Goal: Information Seeking & Learning: Learn about a topic

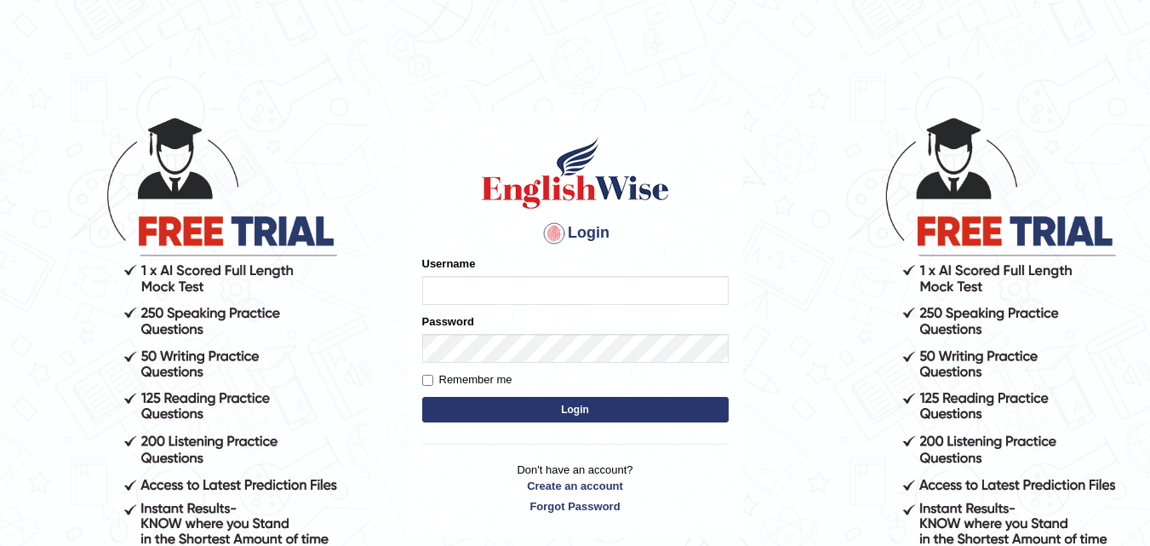
click at [605, 287] on input "Username" at bounding box center [575, 290] width 307 height 29
type input "Pmpatel9033_"
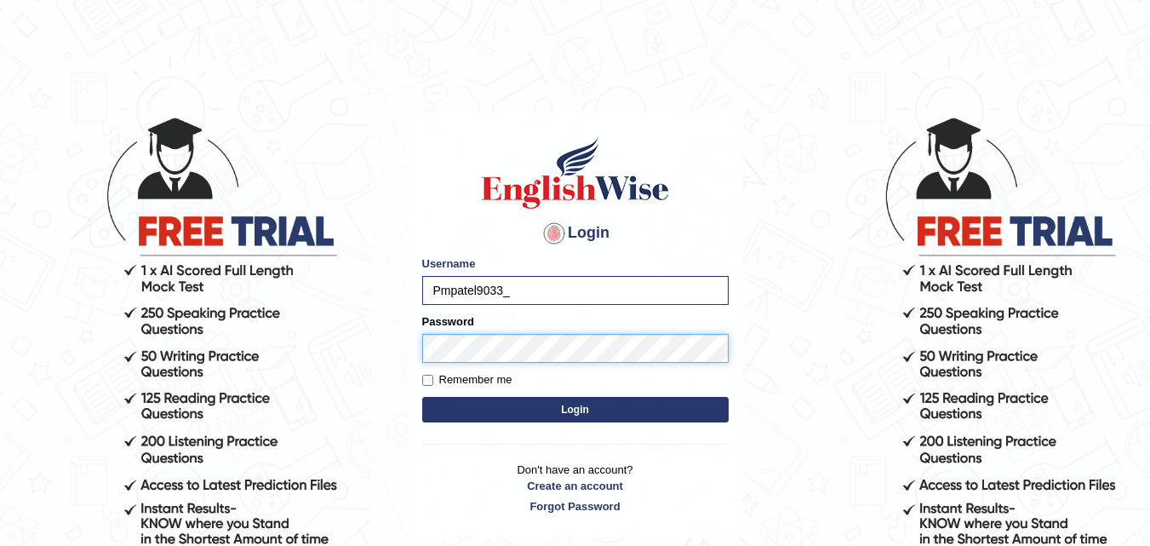
click at [422, 397] on button "Login" at bounding box center [575, 410] width 307 height 26
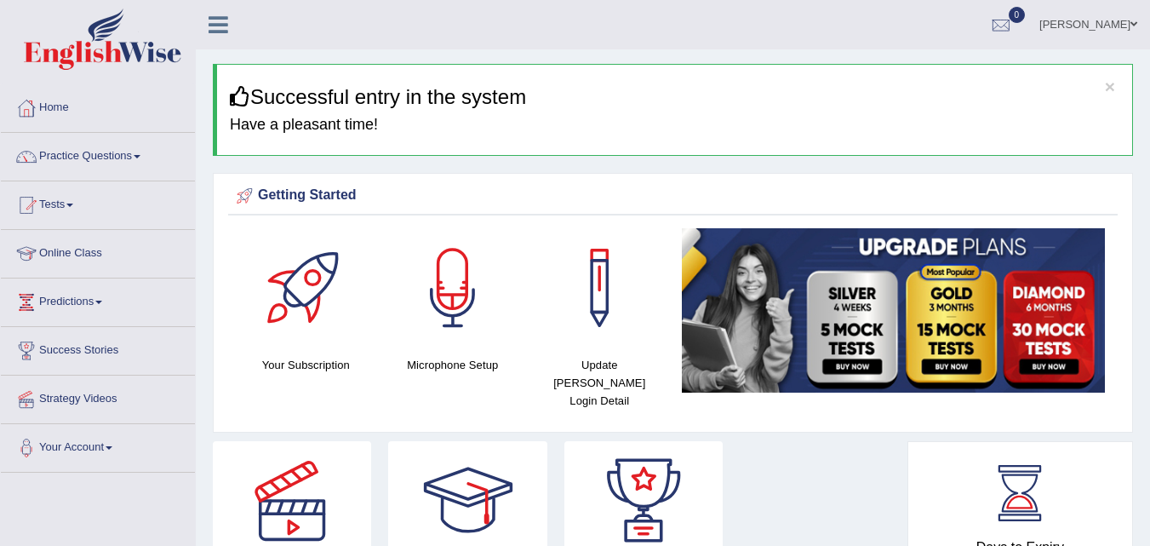
click at [101, 251] on link "Online Class" at bounding box center [98, 251] width 194 height 43
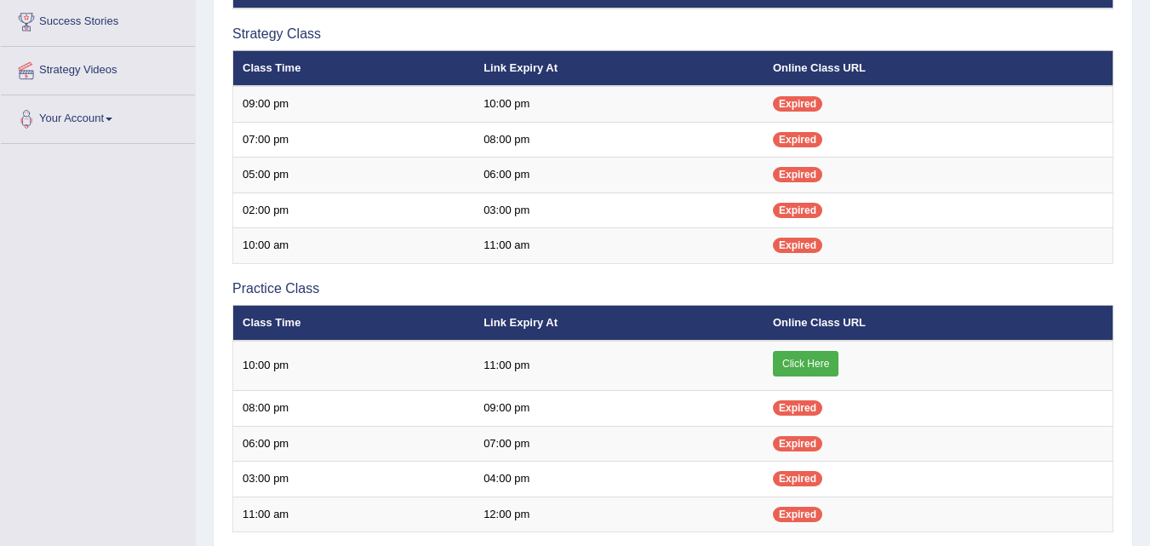
scroll to position [389, 0]
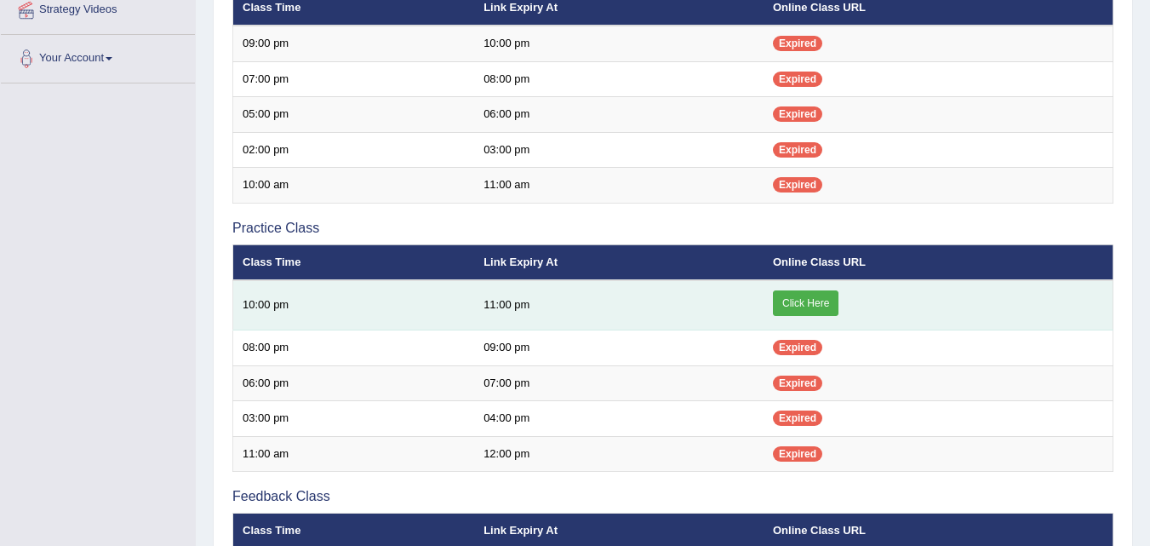
click at [818, 292] on link "Click Here" at bounding box center [806, 303] width 66 height 26
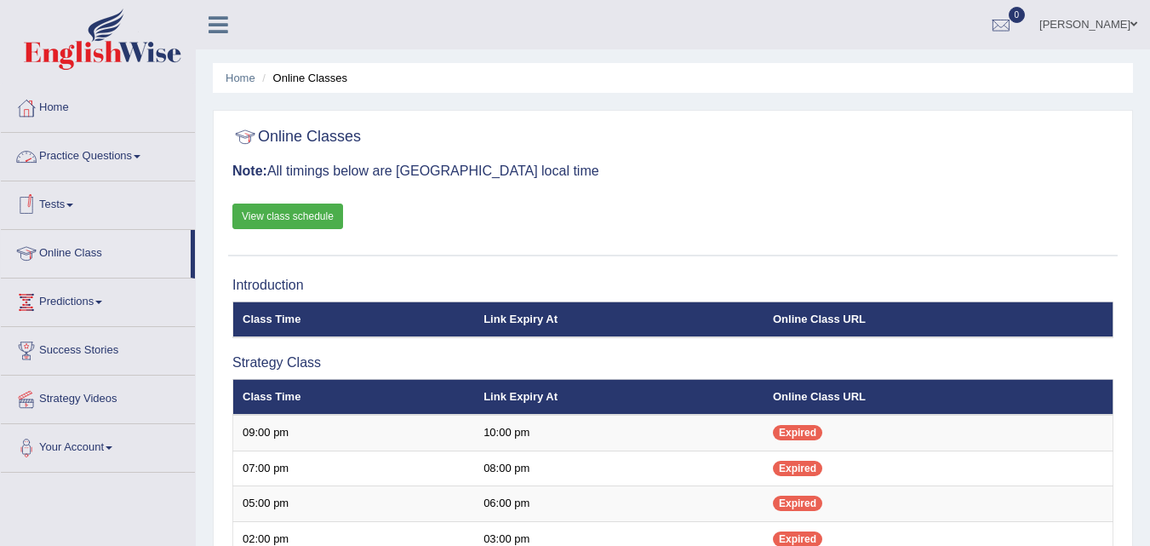
click at [118, 165] on link "Practice Questions" at bounding box center [98, 154] width 194 height 43
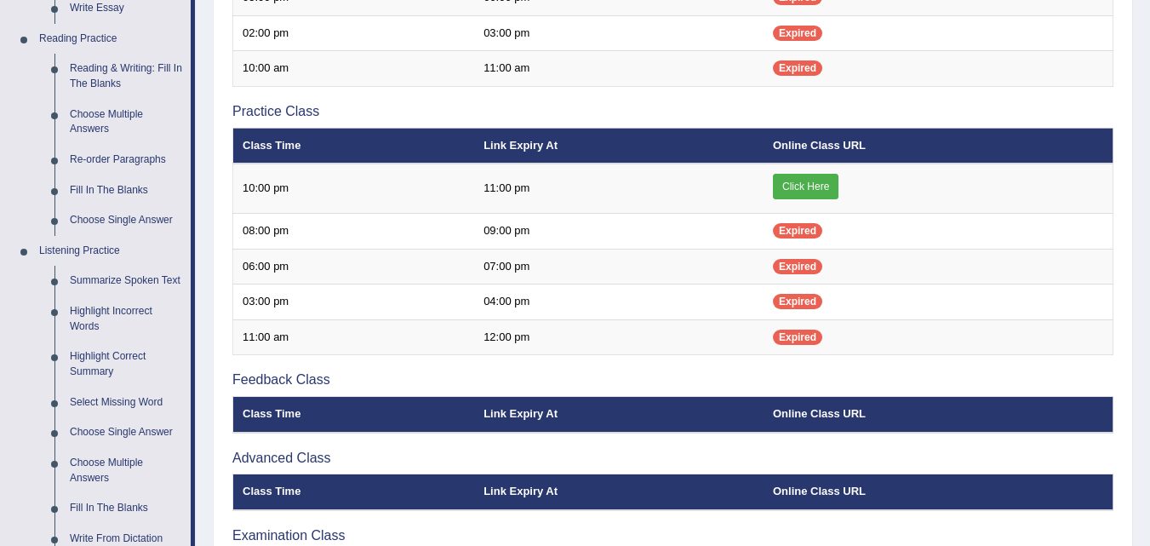
scroll to position [503, 0]
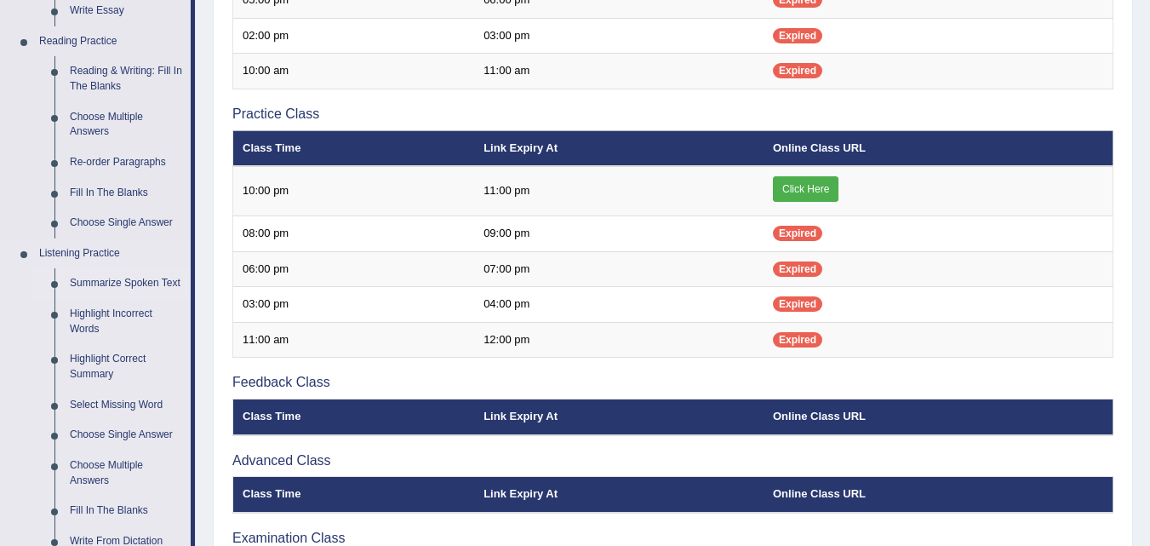
click at [152, 276] on link "Summarize Spoken Text" at bounding box center [126, 283] width 129 height 31
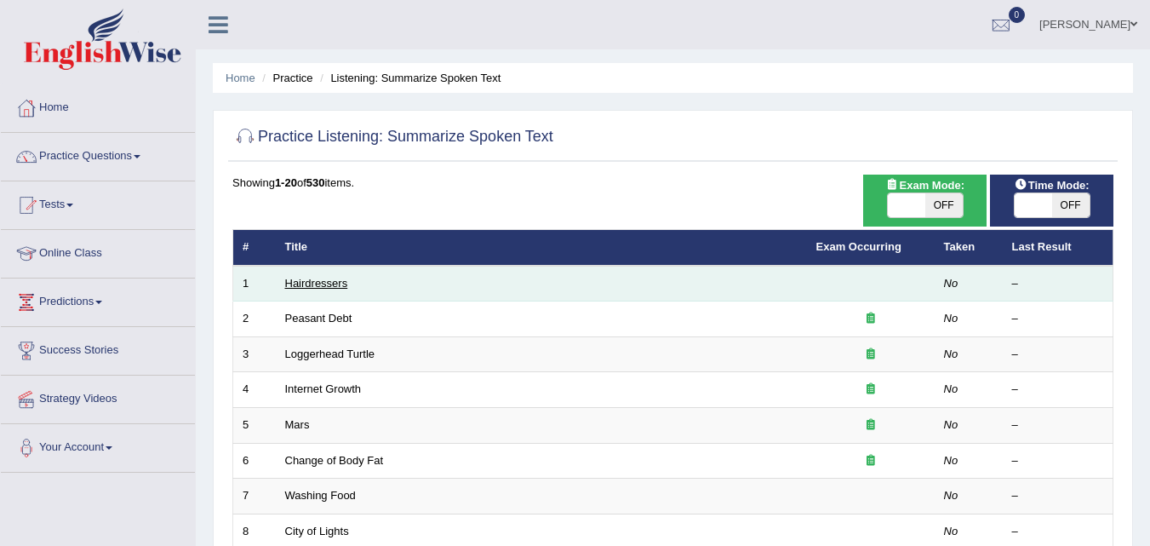
click at [319, 288] on link "Hairdressers" at bounding box center [316, 283] width 63 height 13
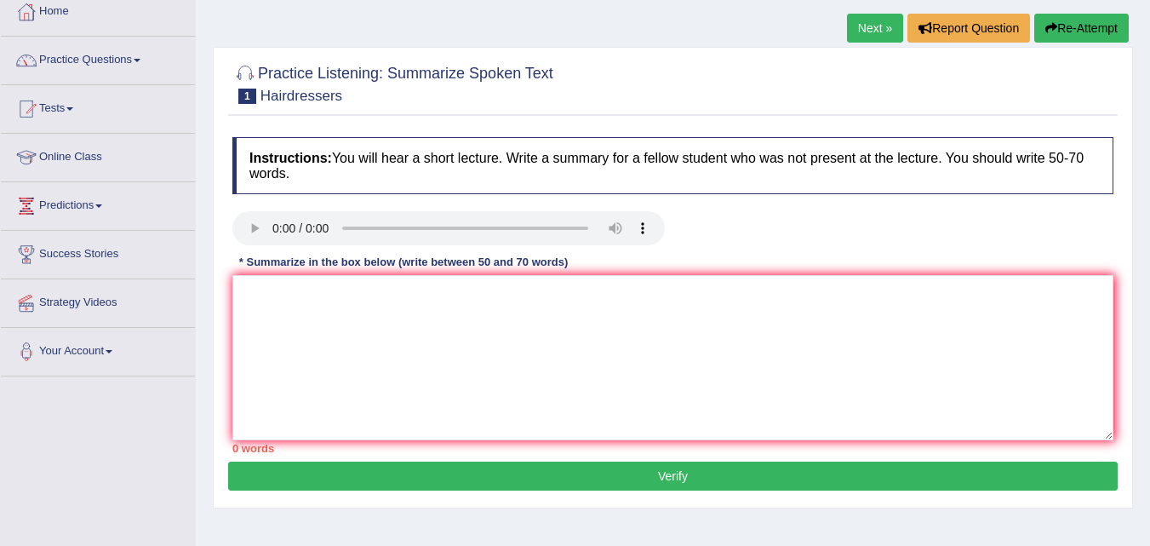
scroll to position [89, 0]
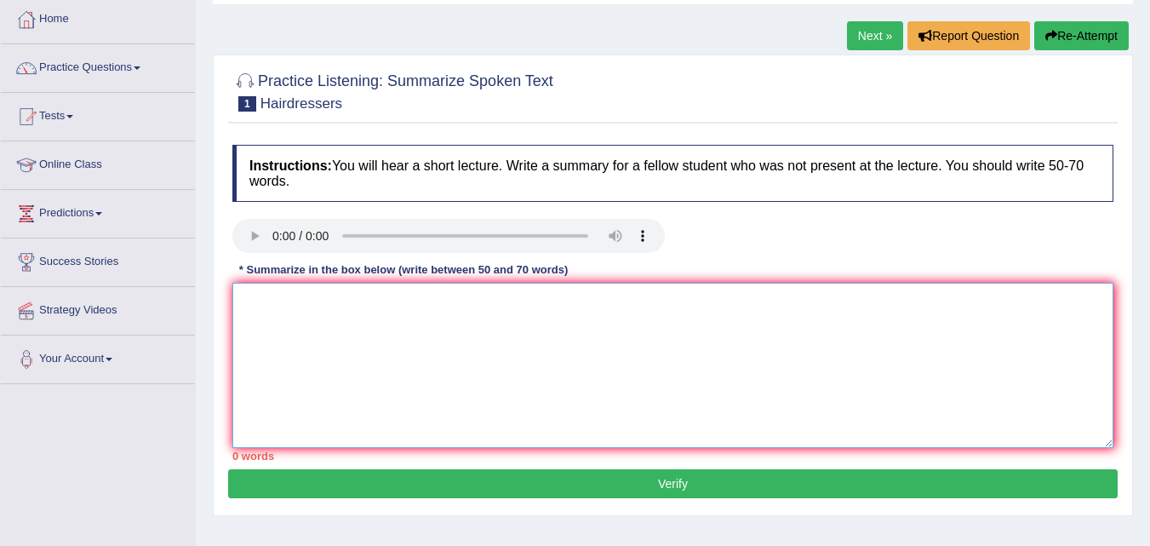
click at [605, 345] on textarea at bounding box center [672, 365] width 881 height 165
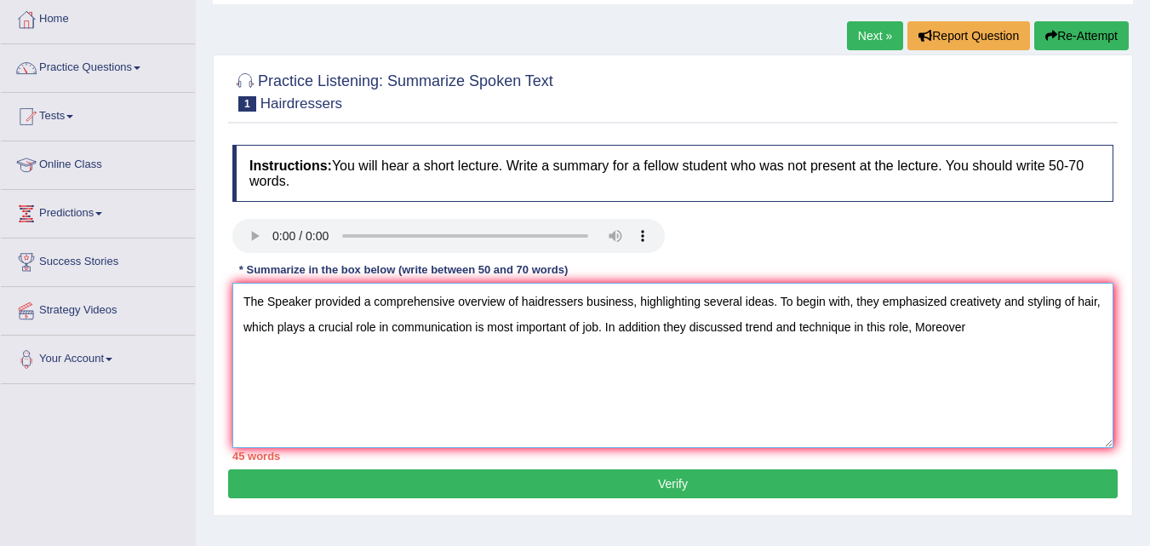
click at [980, 329] on textarea "The Speaker provided a comprehensive overview of haidressers business, highligh…" at bounding box center [672, 365] width 881 height 165
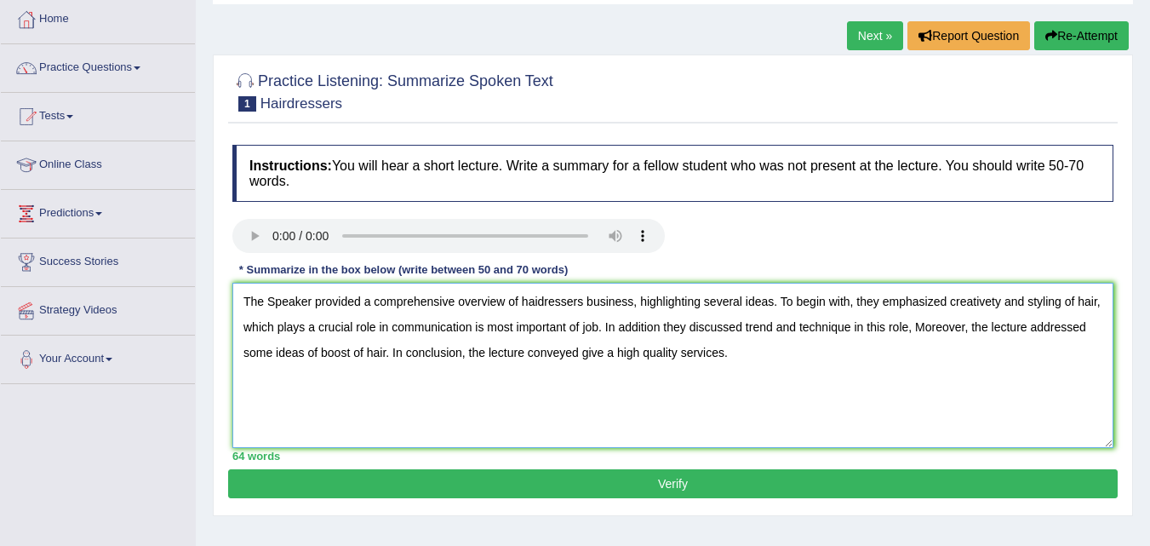
type textarea "The Speaker provided a comprehensive overview of haidressers business, highligh…"
click at [614, 487] on button "Verify" at bounding box center [673, 483] width 890 height 29
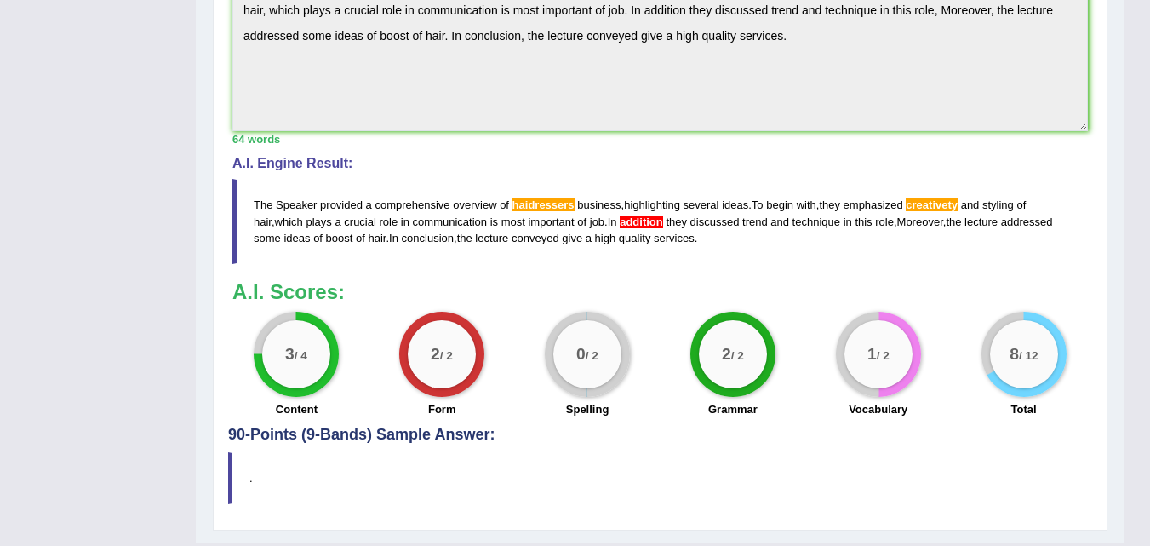
scroll to position [598, 0]
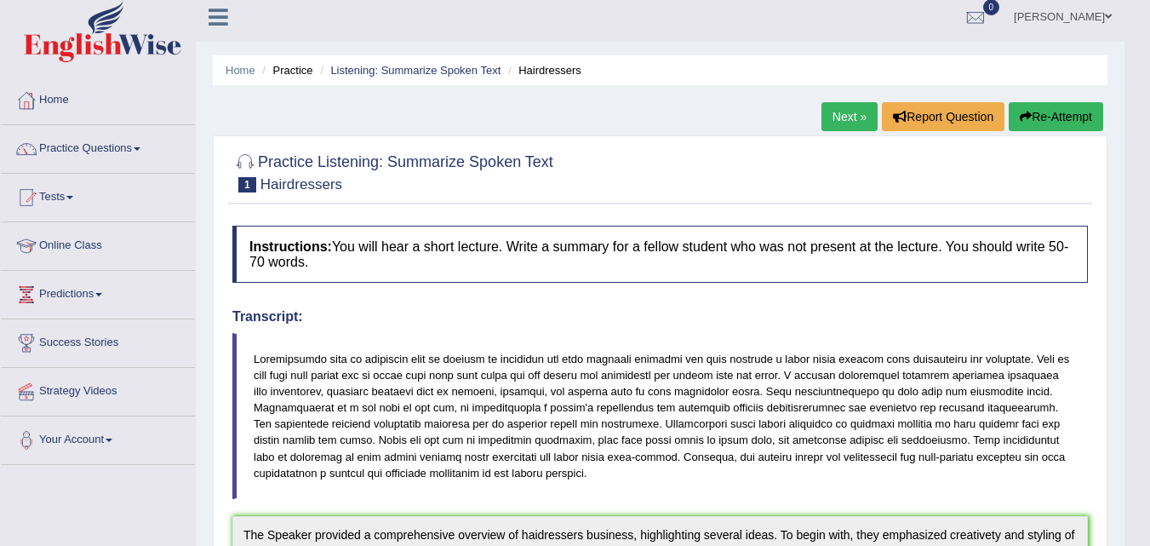
scroll to position [0, 0]
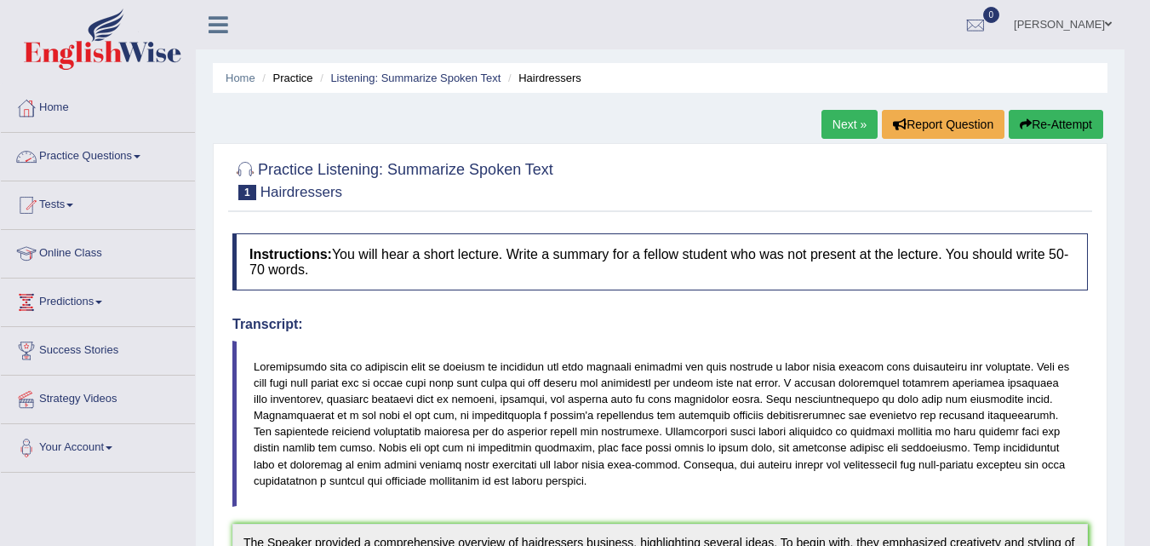
click at [123, 157] on link "Practice Questions" at bounding box center [98, 154] width 194 height 43
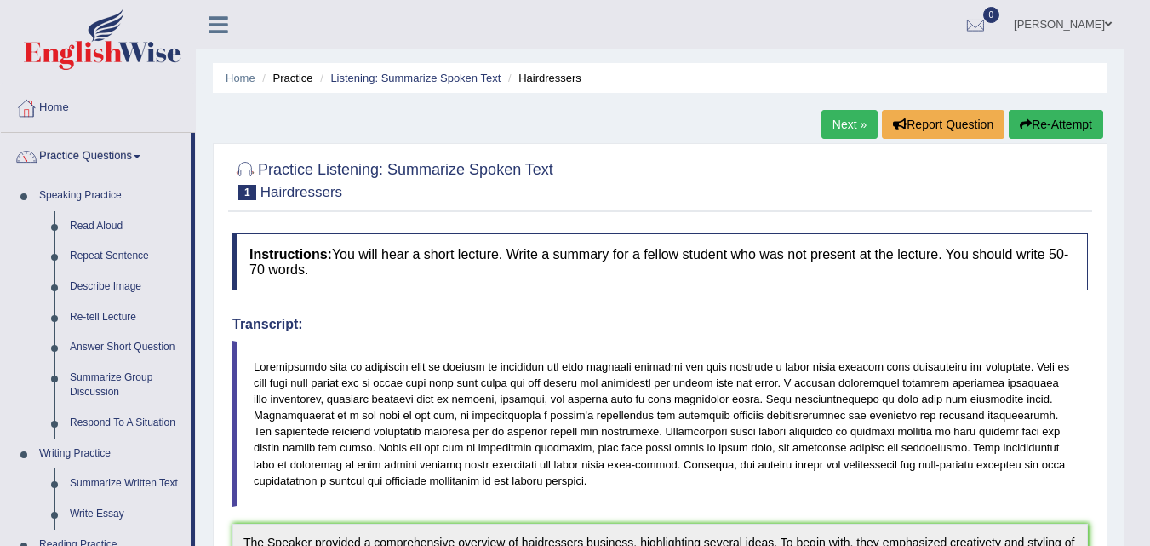
scroll to position [549, 0]
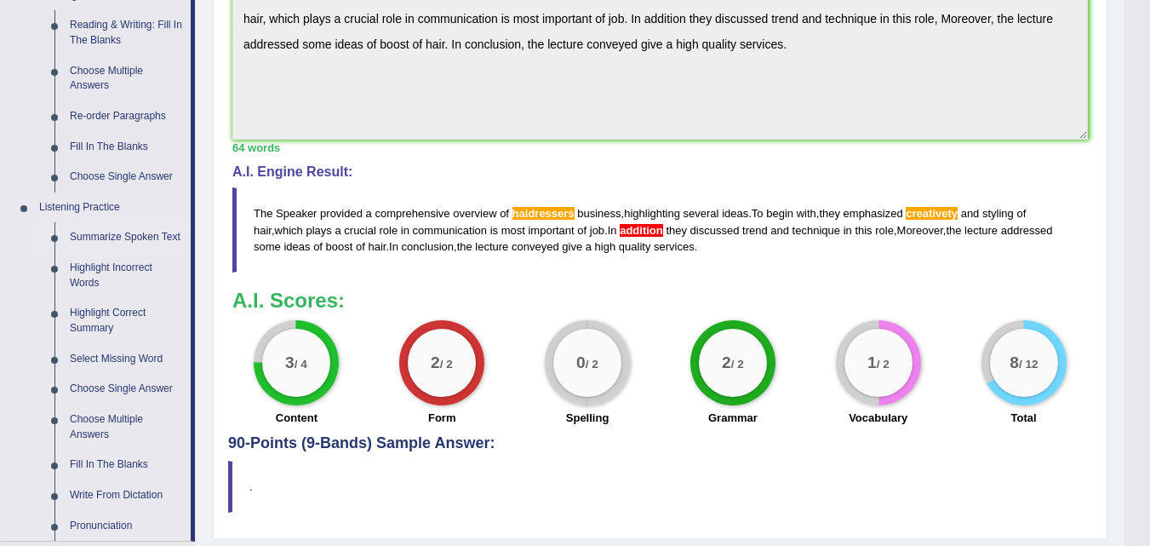
click at [159, 223] on link "Summarize Spoken Text" at bounding box center [126, 237] width 129 height 31
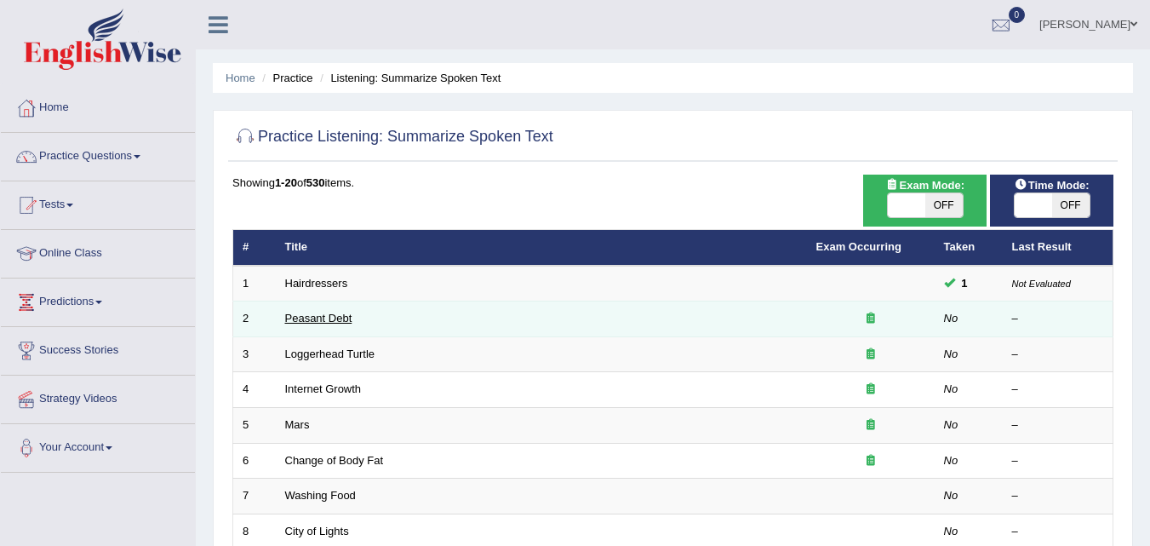
click at [321, 319] on link "Peasant Debt" at bounding box center [318, 318] width 67 height 13
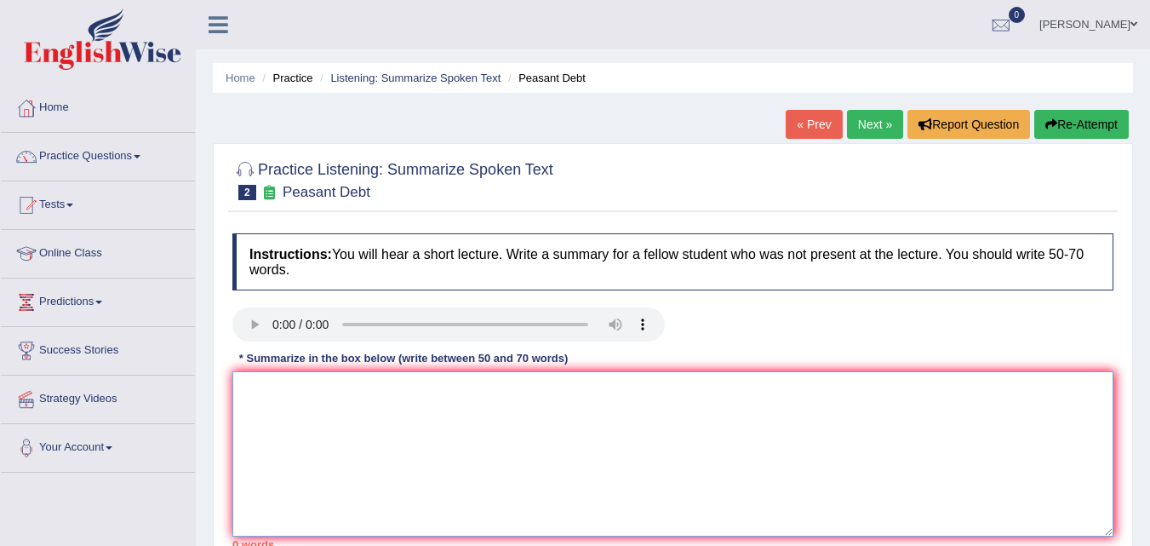
click at [274, 392] on textarea at bounding box center [672, 453] width 881 height 165
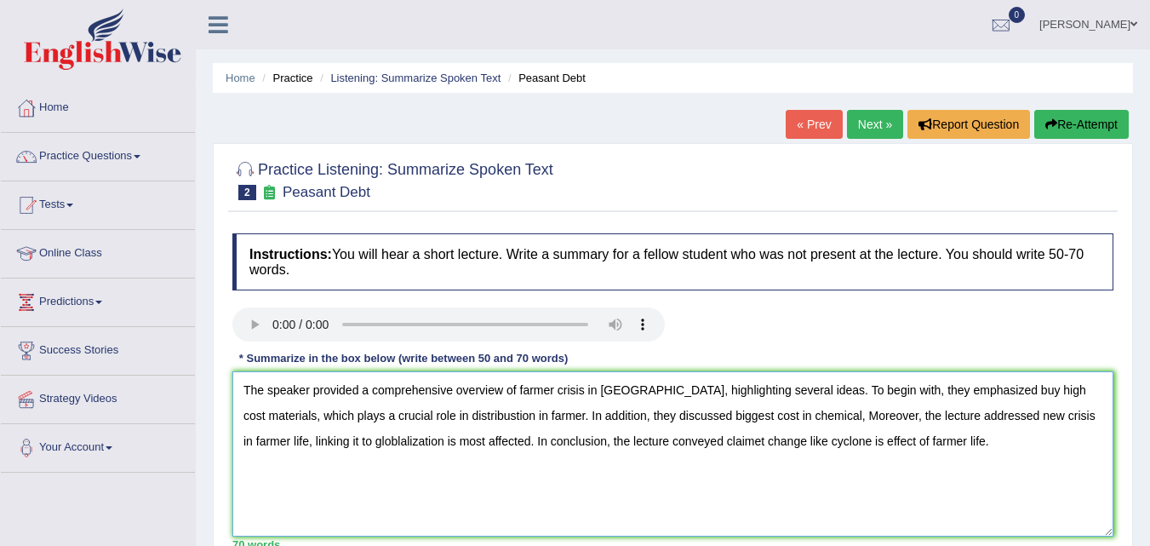
click at [624, 442] on textarea "The speaker provided a comprehensive overview of farmer crisis in India, highli…" at bounding box center [672, 453] width 881 height 165
click at [630, 442] on textarea "The speaker provided a comprehensive overview of farmer crisis in India, highli…" at bounding box center [672, 453] width 881 height 165
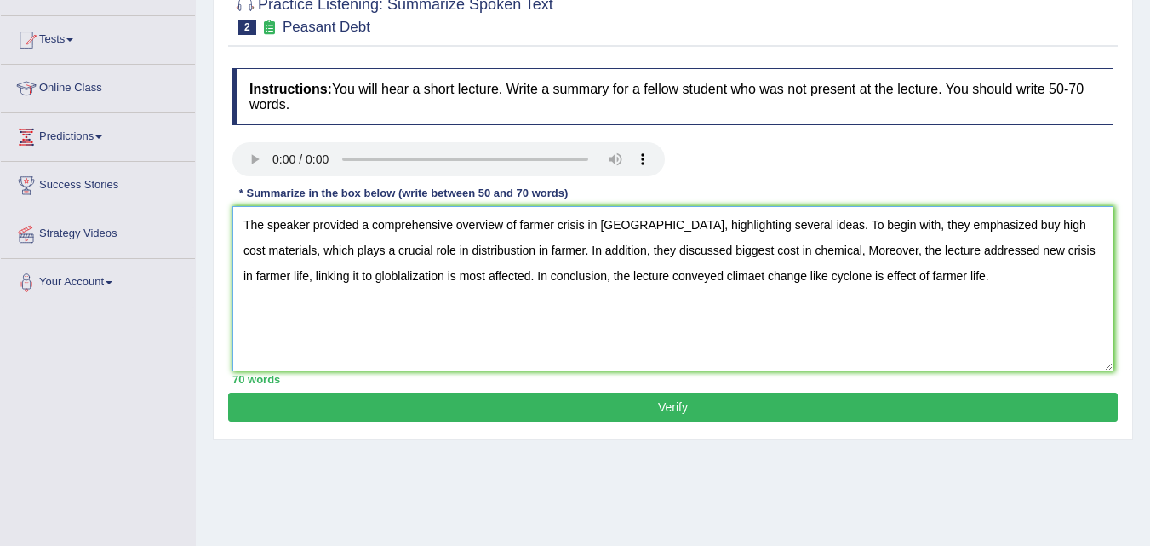
scroll to position [167, 0]
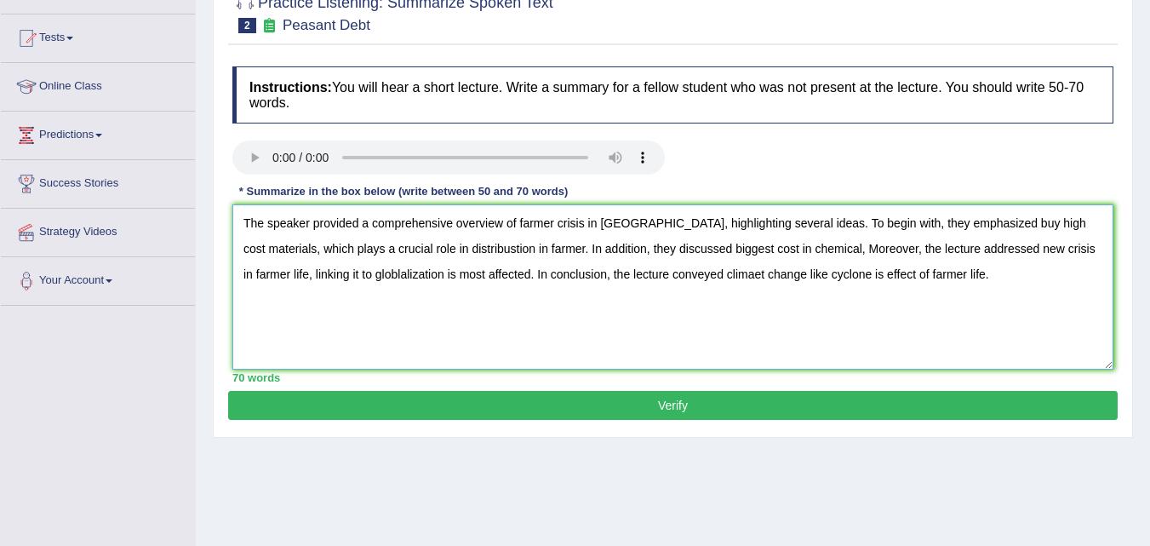
type textarea "The speaker provided a comprehensive overview of farmer crisis in India, highli…"
click at [831, 406] on button "Verify" at bounding box center [673, 405] width 890 height 29
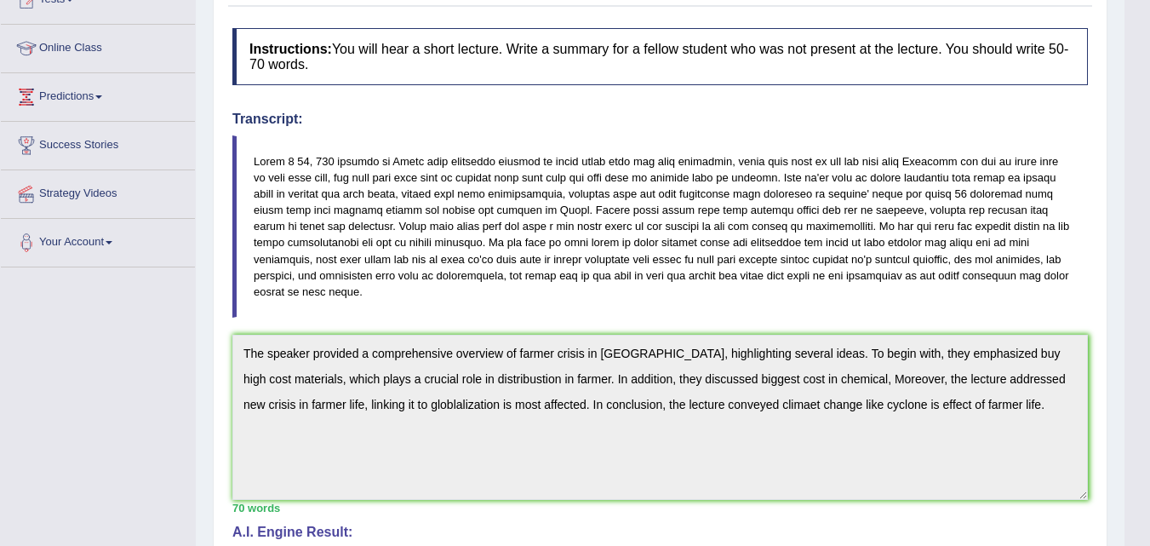
scroll to position [130, 0]
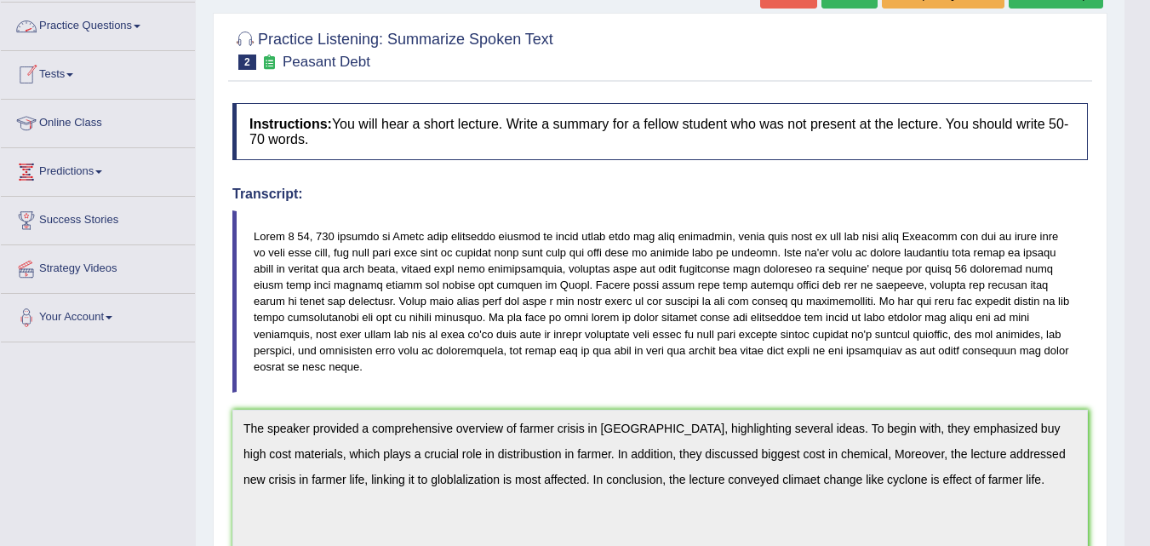
click at [125, 26] on link "Practice Questions" at bounding box center [98, 24] width 194 height 43
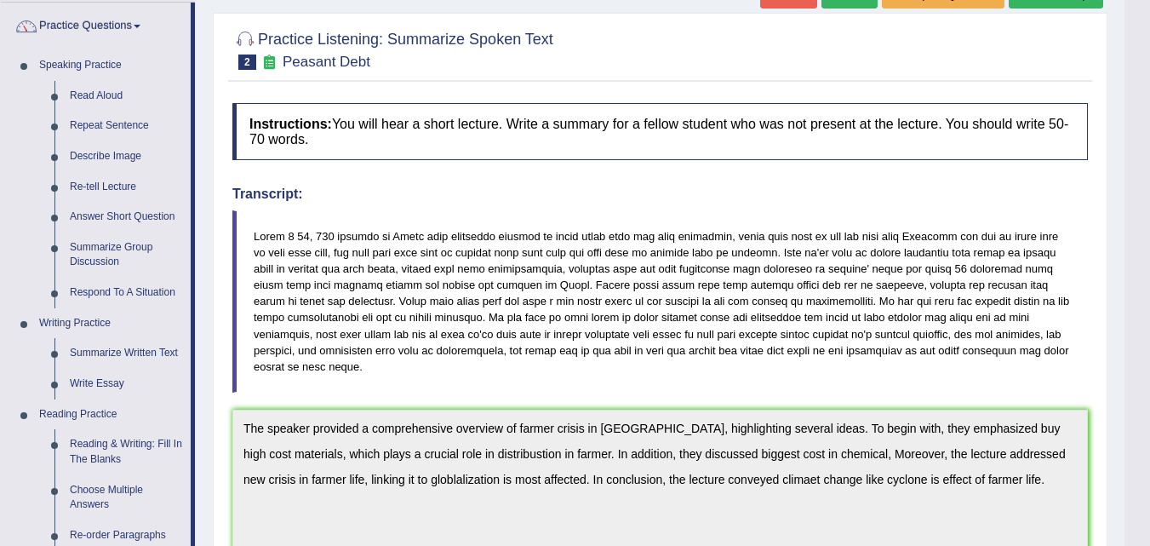
drag, startPoint x: 197, startPoint y: 316, endPoint x: 198, endPoint y: 362, distance: 46.0
click at [198, 362] on div "Home Practice Listening: Summarize Spoken Text Peasant Debt « Prev Next » Repor…" at bounding box center [660, 429] width 929 height 1118
drag, startPoint x: 192, startPoint y: 350, endPoint x: 196, endPoint y: 452, distance: 102.3
click at [197, 456] on div "Toggle navigation Home Practice Questions Speaking Practice Read Aloud Repeat S…" at bounding box center [562, 446] width 1125 height 1152
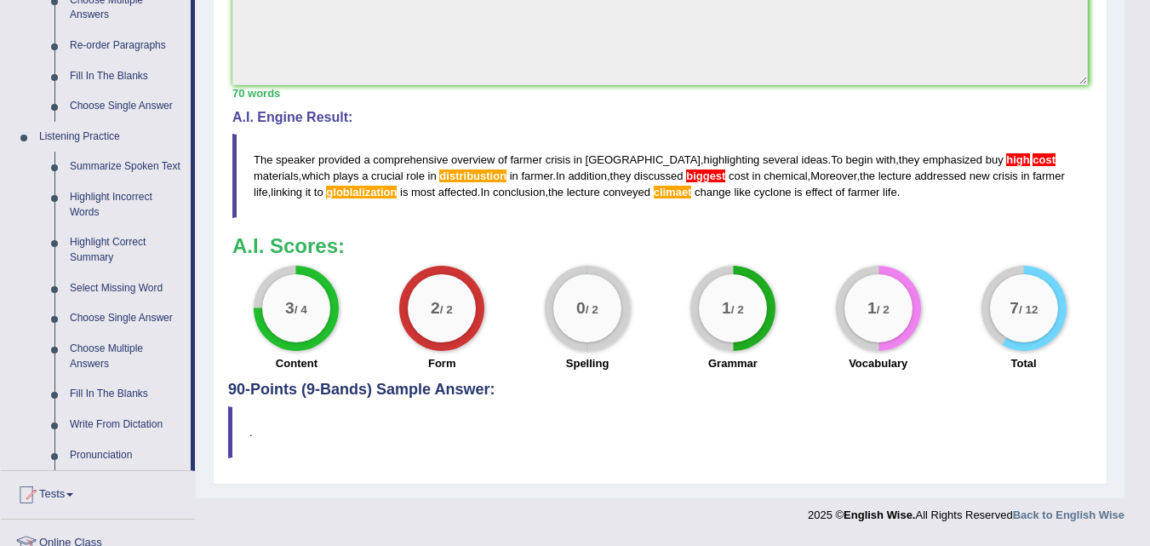
scroll to position [602, 0]
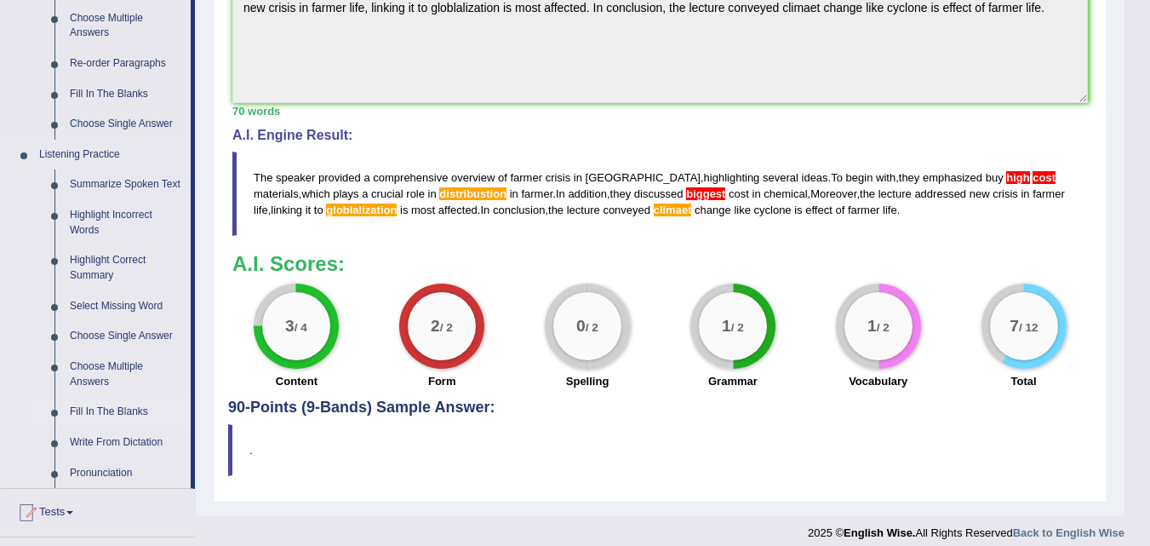
click at [129, 403] on link "Fill In The Blanks" at bounding box center [126, 412] width 129 height 31
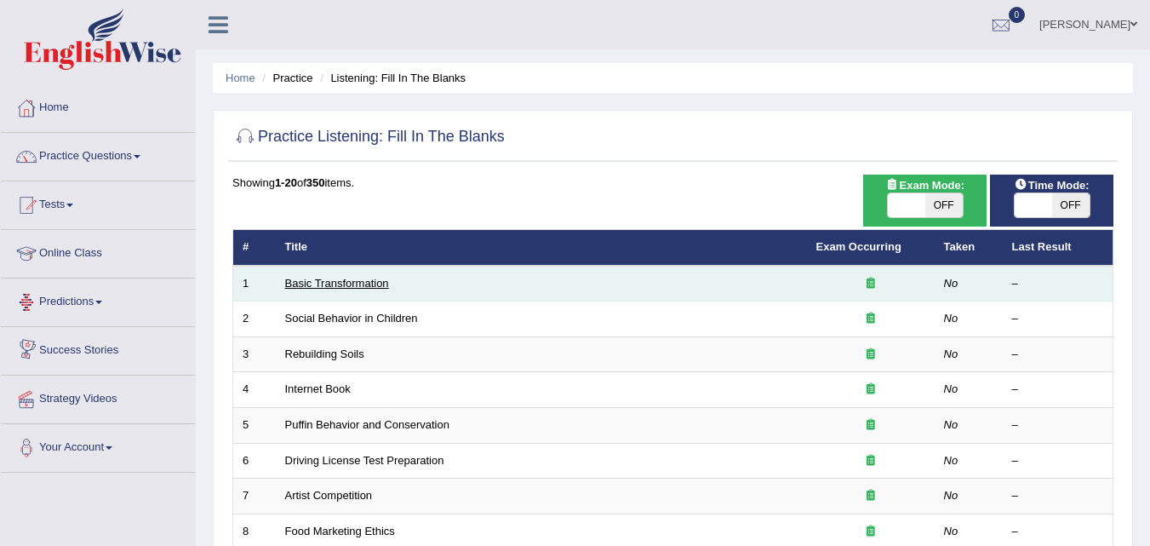
click at [290, 285] on link "Basic Transformation" at bounding box center [337, 283] width 104 height 13
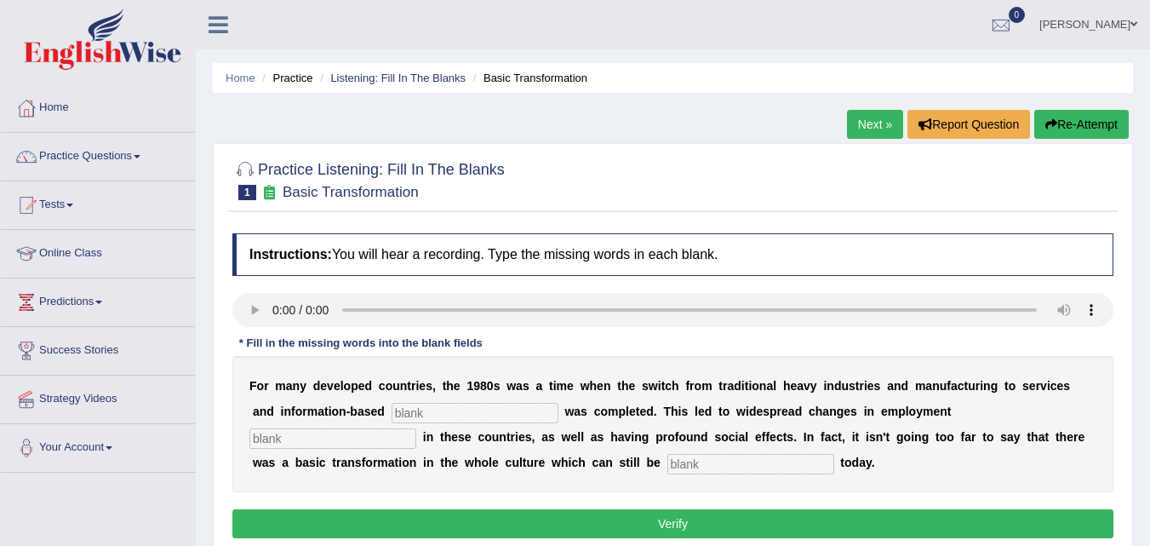
click at [471, 415] on input "text" at bounding box center [475, 413] width 167 height 20
type input "tender"
click at [704, 464] on input "text" at bounding box center [751, 464] width 167 height 20
type input "absorb"
click at [288, 432] on input "text" at bounding box center [333, 438] width 167 height 20
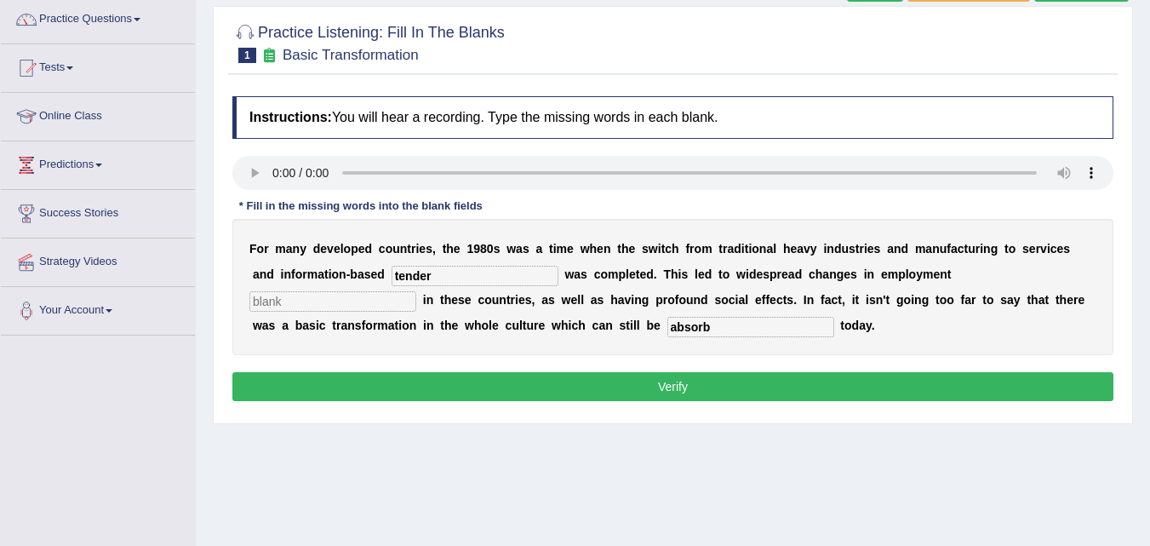
scroll to position [153, 0]
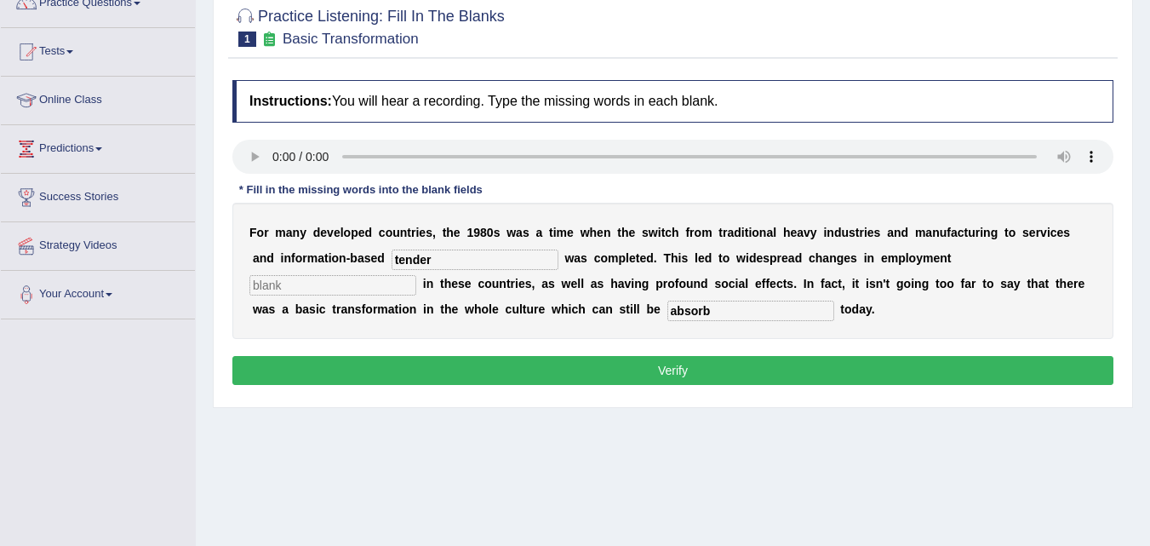
click at [982, 362] on button "Verify" at bounding box center [672, 370] width 881 height 29
click at [353, 289] on input "text" at bounding box center [333, 285] width 167 height 20
type input "higer"
click at [325, 378] on button "Verify" at bounding box center [672, 370] width 881 height 29
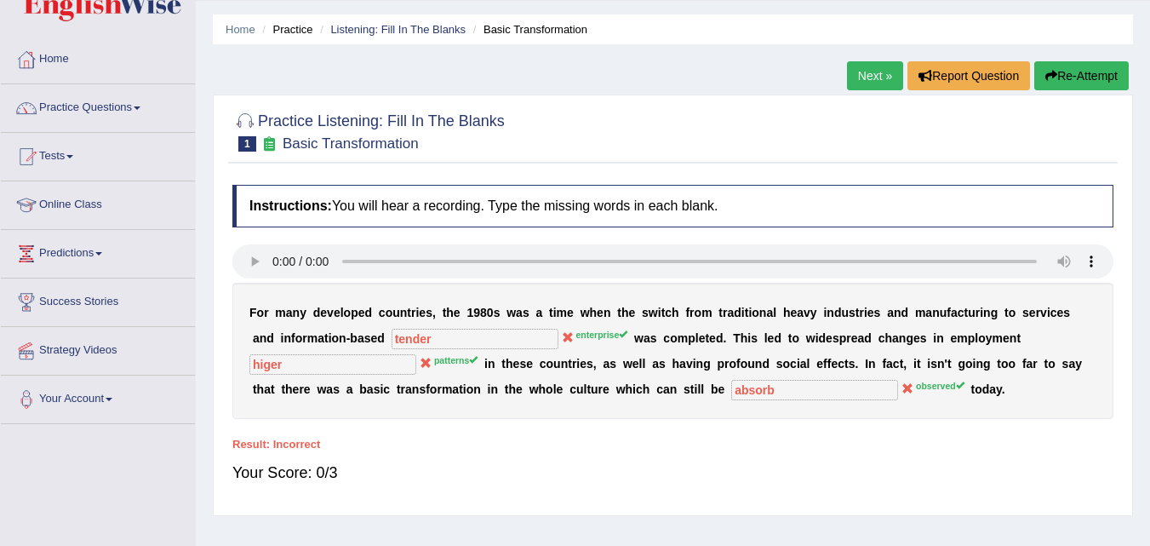
scroll to position [0, 0]
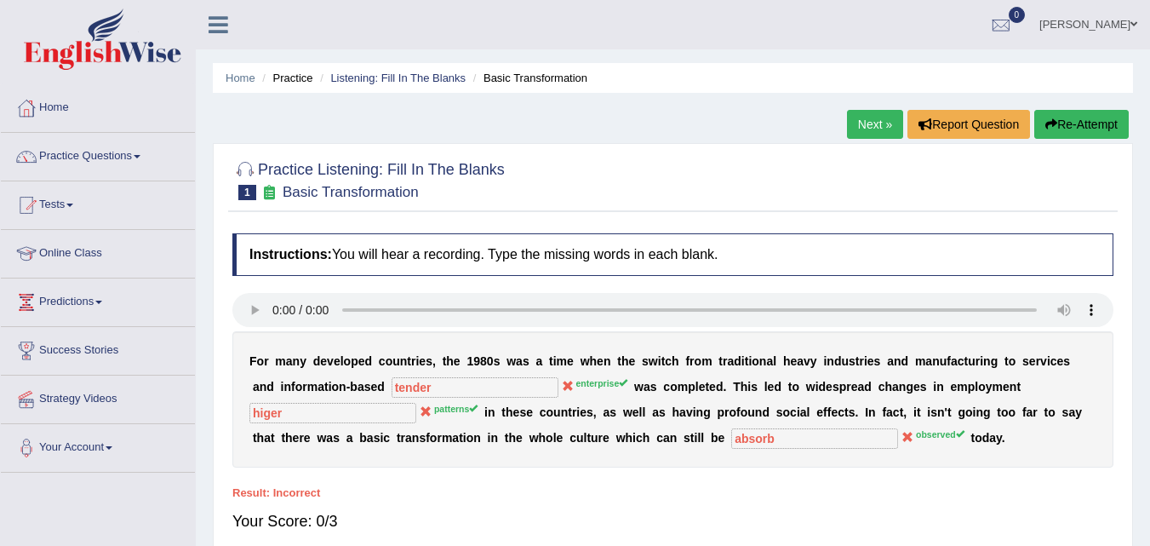
click at [220, 25] on icon at bounding box center [219, 25] width 20 height 22
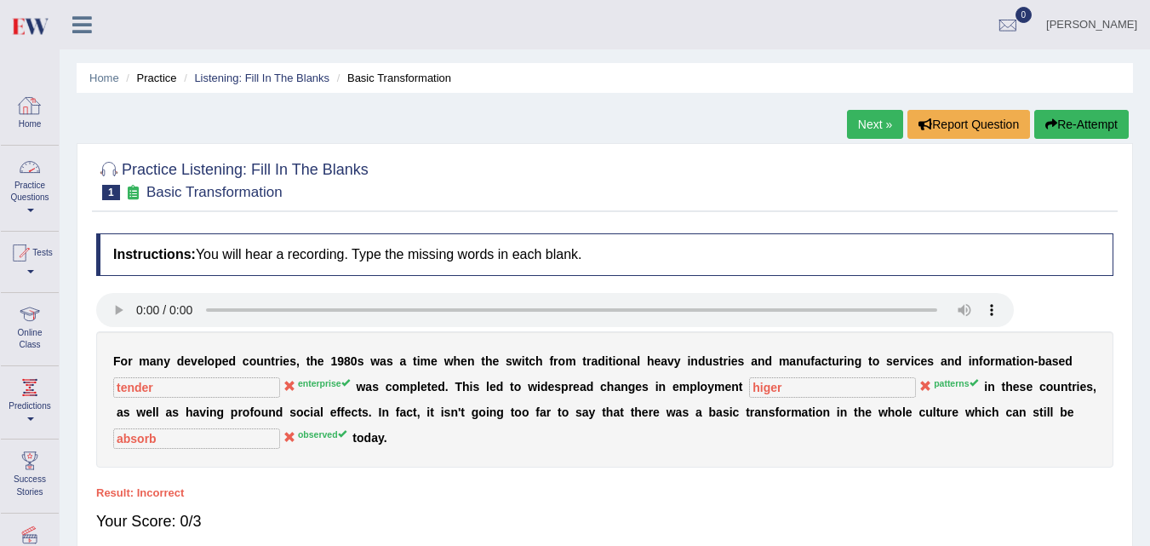
click at [32, 123] on link "Home" at bounding box center [30, 111] width 58 height 55
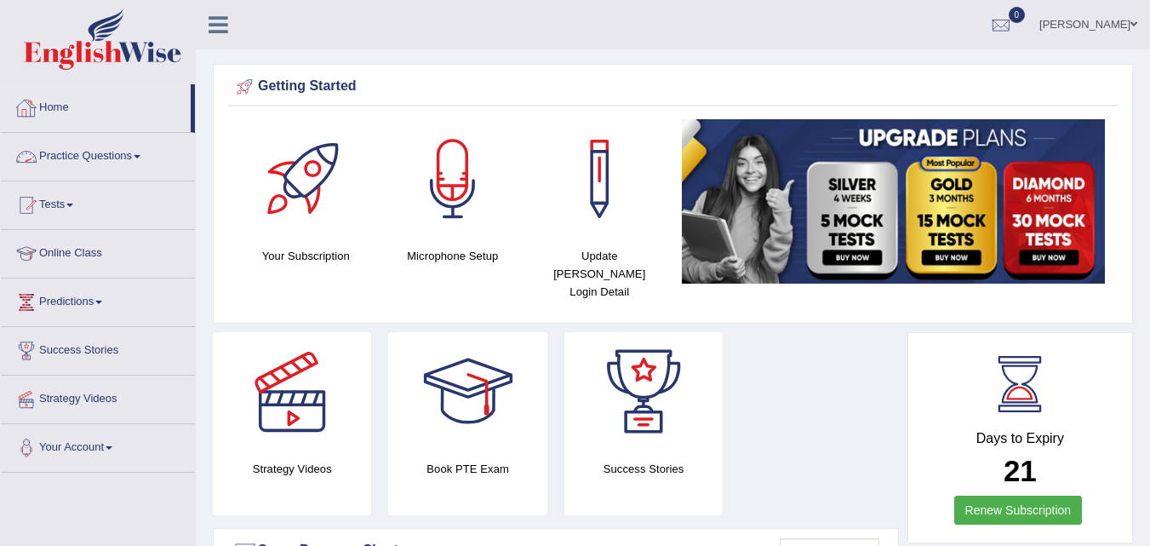
click at [125, 159] on link "Practice Questions" at bounding box center [98, 154] width 194 height 43
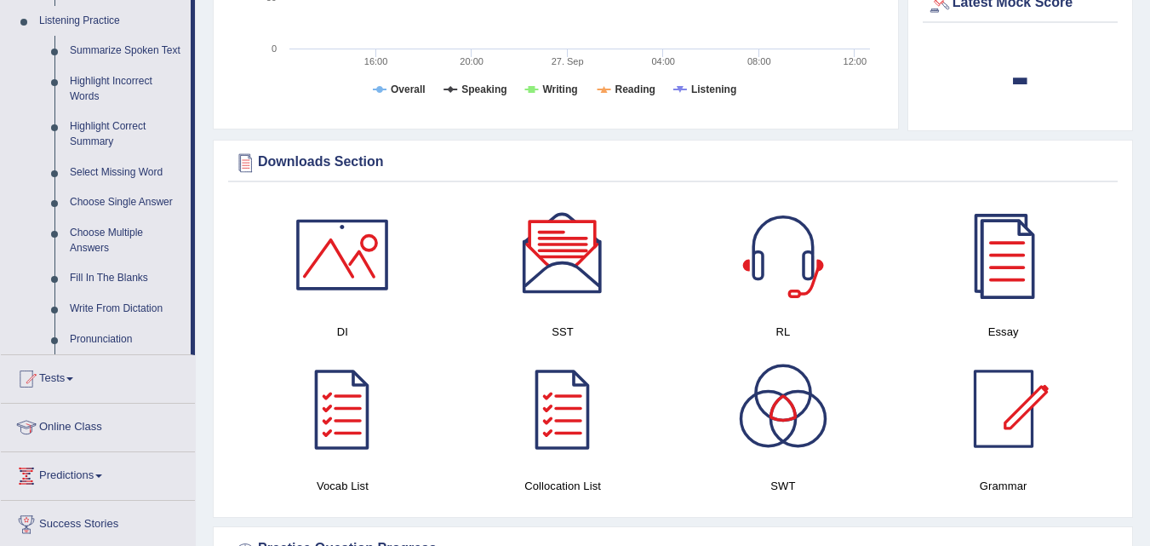
scroll to position [640, 0]
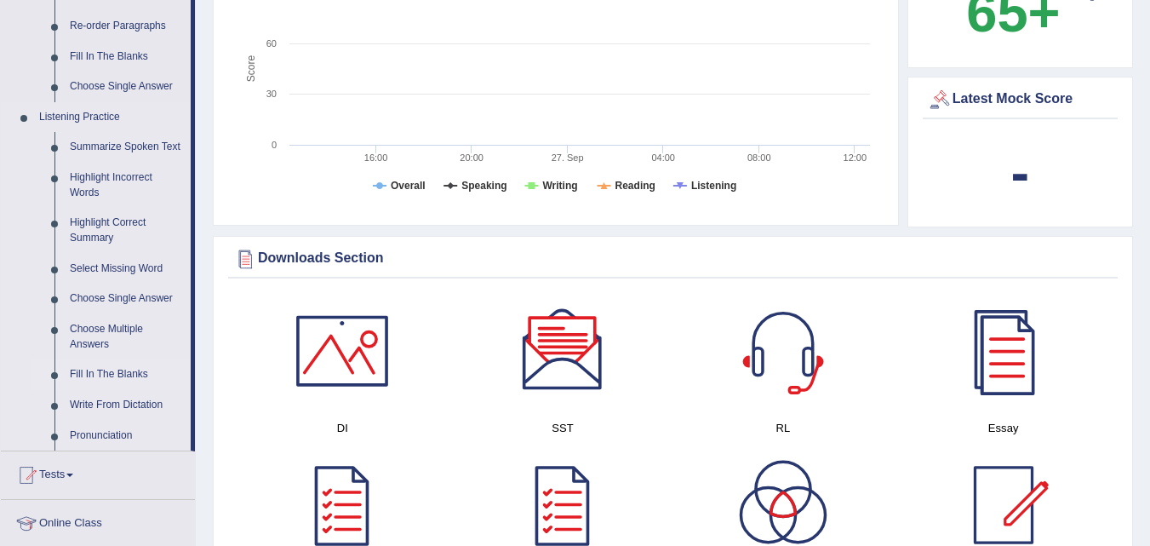
click at [123, 379] on link "Fill In The Blanks" at bounding box center [126, 374] width 129 height 31
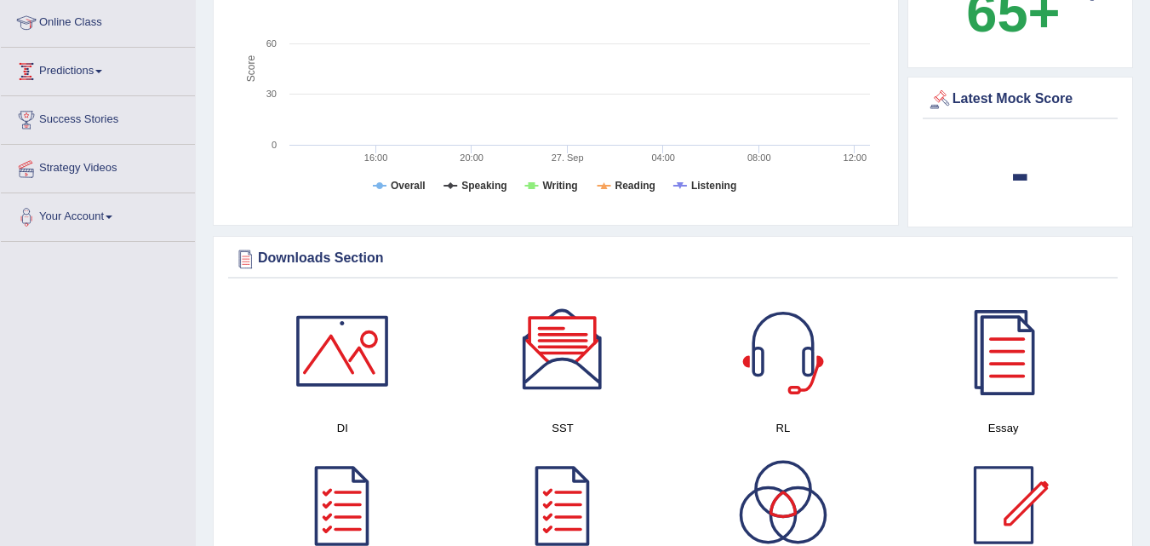
scroll to position [268, 0]
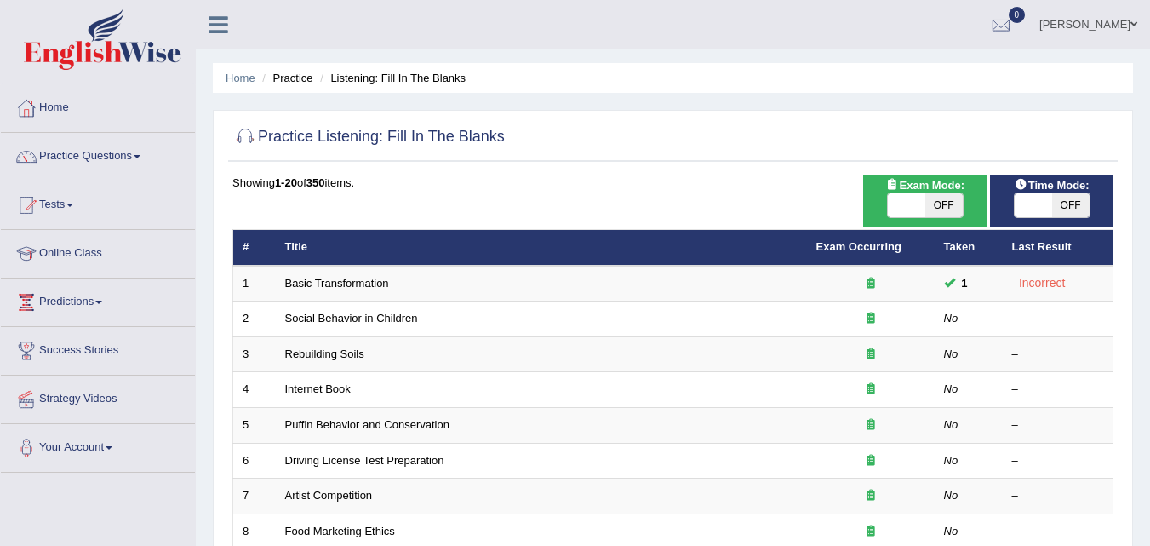
click at [472, 318] on td "Social Behavior in Children" at bounding box center [541, 319] width 531 height 36
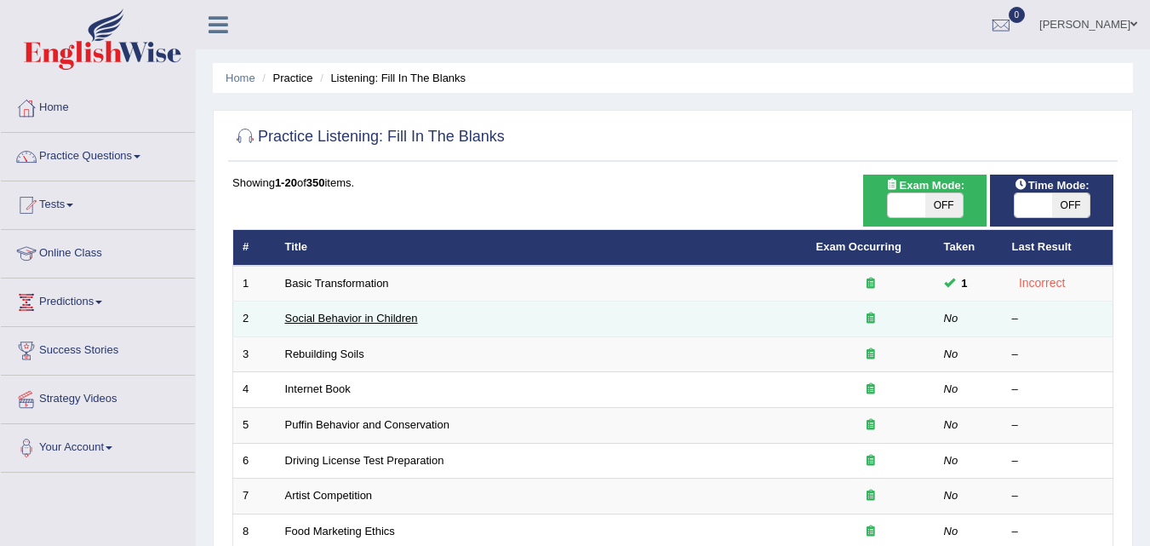
click at [374, 315] on link "Social Behavior in Children" at bounding box center [351, 318] width 133 height 13
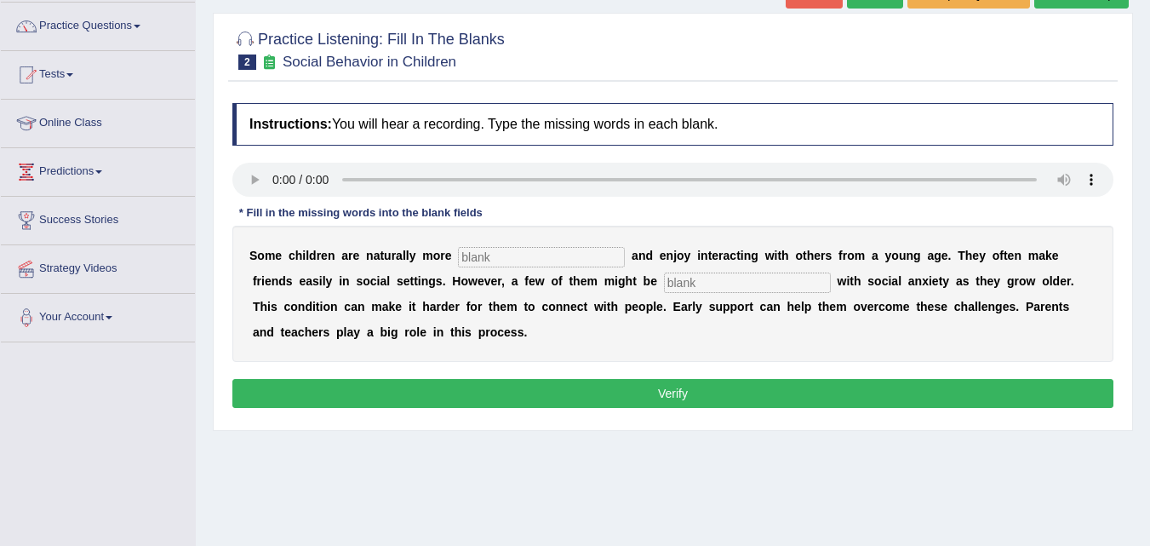
scroll to position [147, 0]
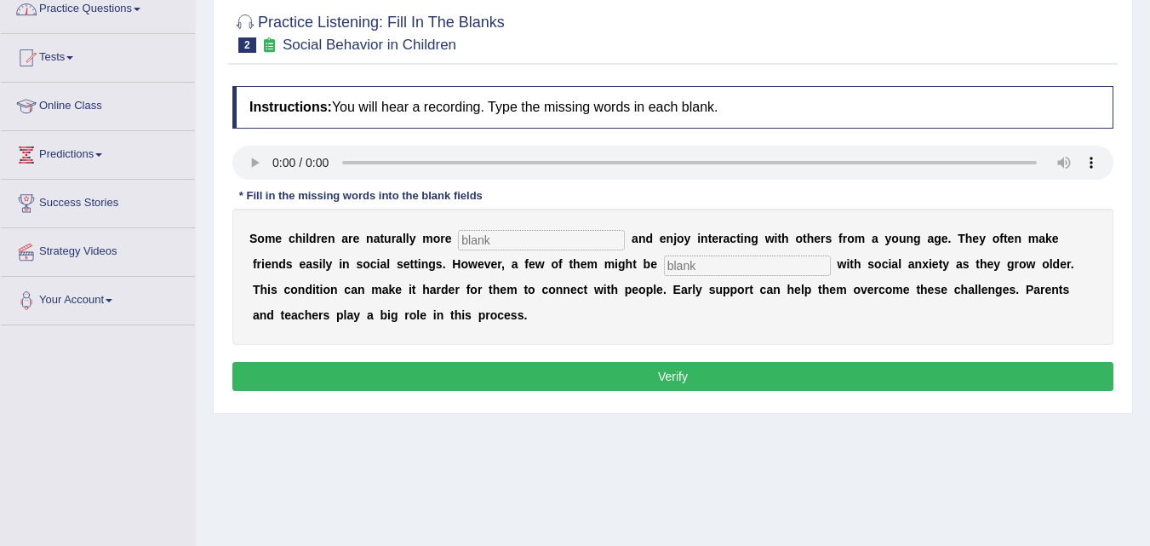
click at [152, 6] on link "Practice Questions" at bounding box center [98, 7] width 194 height 43
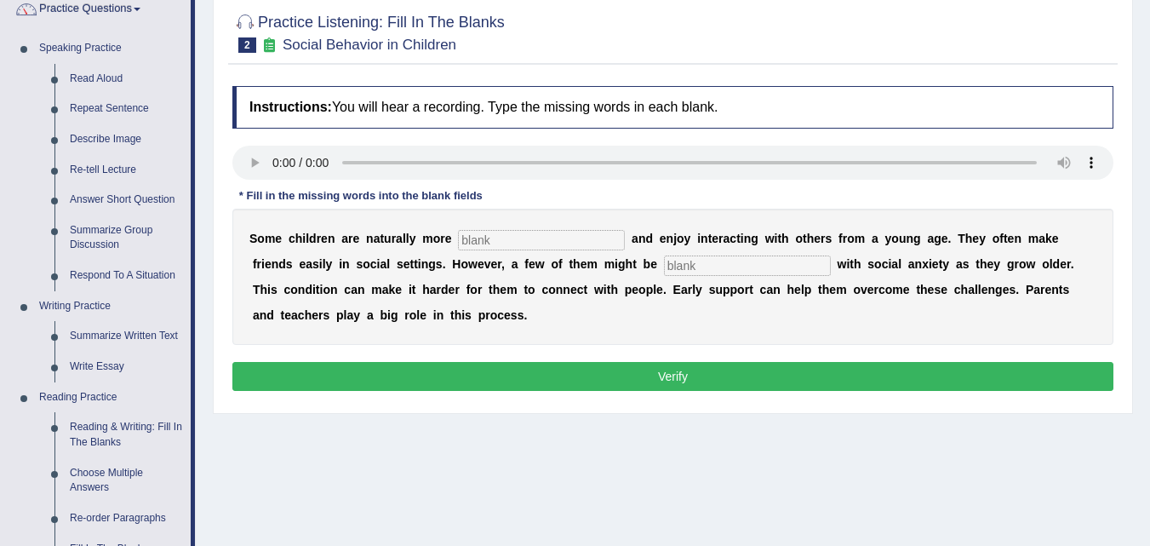
click at [152, 6] on link "Practice Questions" at bounding box center [96, 7] width 190 height 43
